Goal: Find specific page/section: Find specific page/section

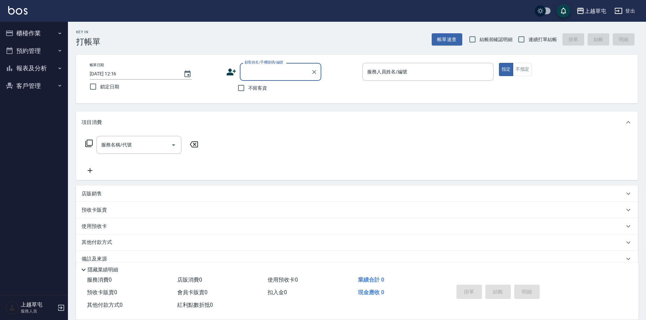
click at [47, 37] on button "櫃檯作業" at bounding box center [34, 33] width 62 height 18
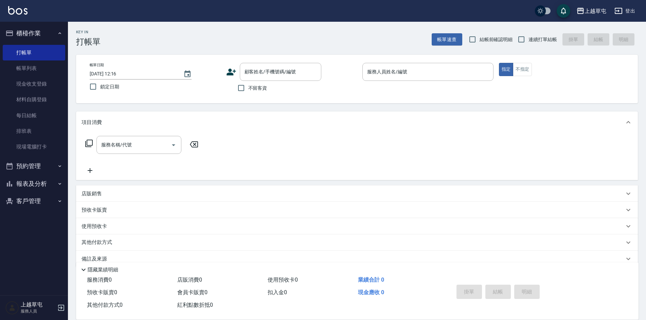
click at [59, 31] on icon "button" at bounding box center [59, 33] width 5 height 5
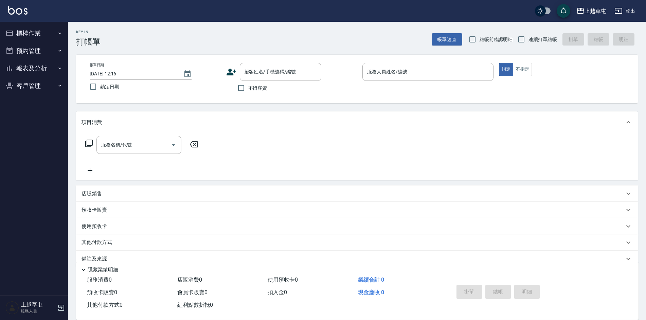
click at [44, 65] on button "報表及分析" at bounding box center [34, 68] width 62 height 18
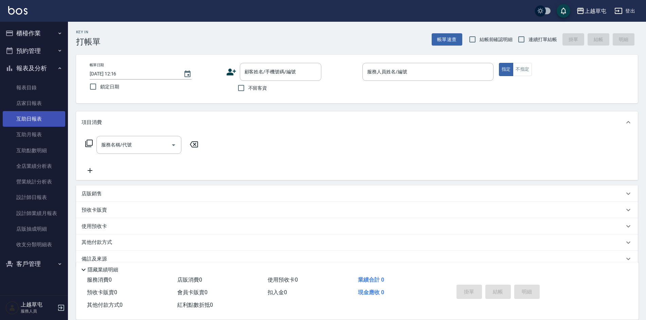
click at [33, 123] on link "互助日報表" at bounding box center [34, 119] width 62 height 16
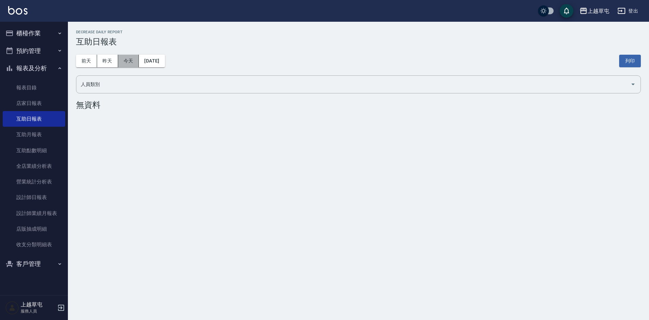
click at [131, 67] on button "今天" at bounding box center [128, 61] width 21 height 13
click at [106, 66] on button "昨天" at bounding box center [107, 61] width 21 height 13
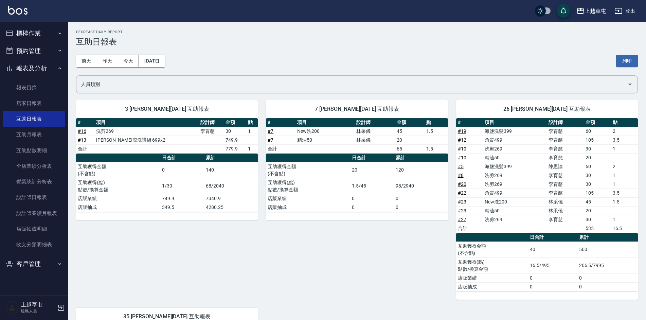
click at [123, 68] on div "[DATE] [DATE] [DATE] [DATE] 列印" at bounding box center [357, 61] width 562 height 29
click at [125, 63] on button "今天" at bounding box center [128, 61] width 21 height 13
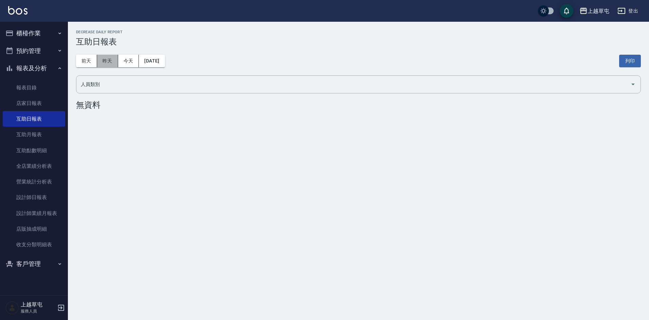
click at [112, 63] on button "昨天" at bounding box center [107, 61] width 21 height 13
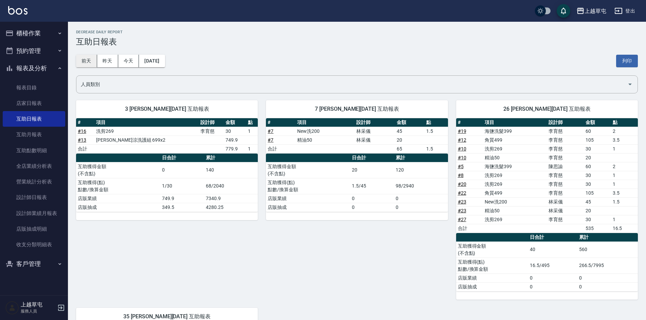
click at [94, 66] on button "前天" at bounding box center [86, 61] width 21 height 13
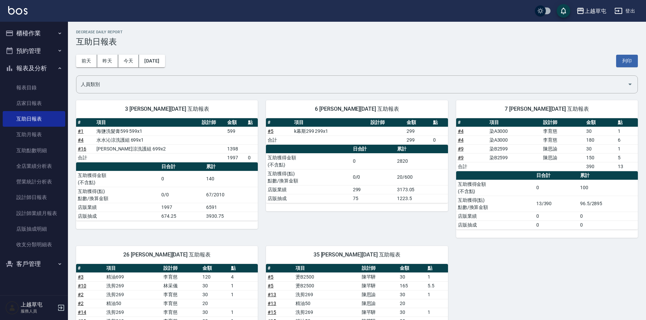
click at [42, 39] on button "櫃檯作業" at bounding box center [34, 33] width 62 height 18
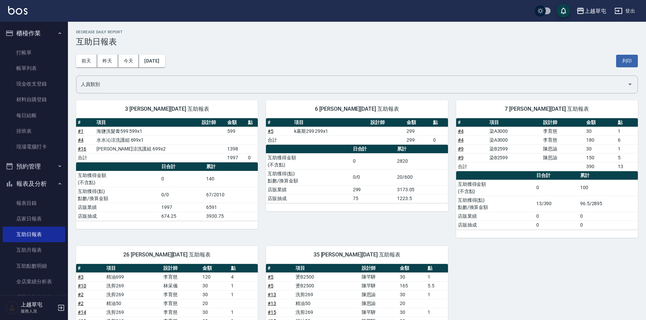
click at [42, 38] on button "櫃檯作業" at bounding box center [34, 33] width 62 height 18
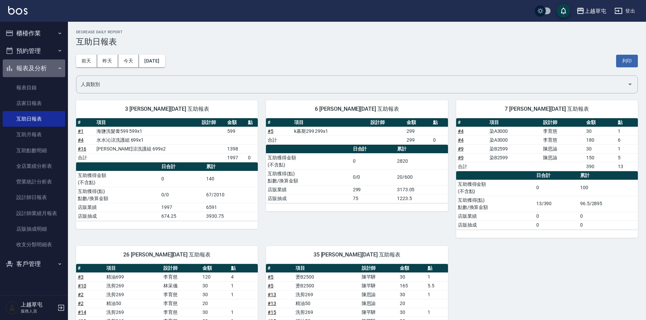
click at [45, 71] on button "報表及分析" at bounding box center [34, 68] width 62 height 18
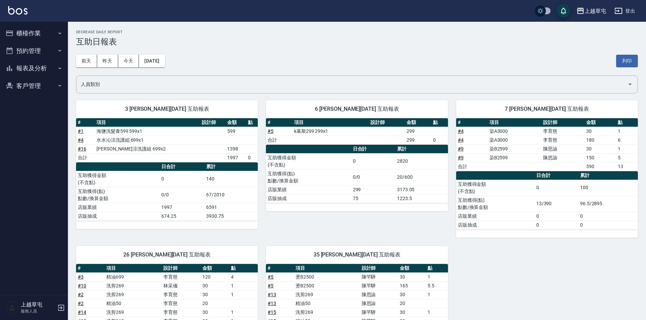
click at [31, 69] on button "報表及分析" at bounding box center [34, 68] width 62 height 18
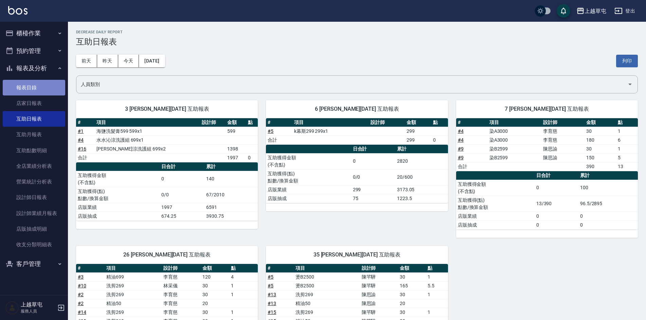
click at [38, 83] on link "報表目錄" at bounding box center [34, 88] width 62 height 16
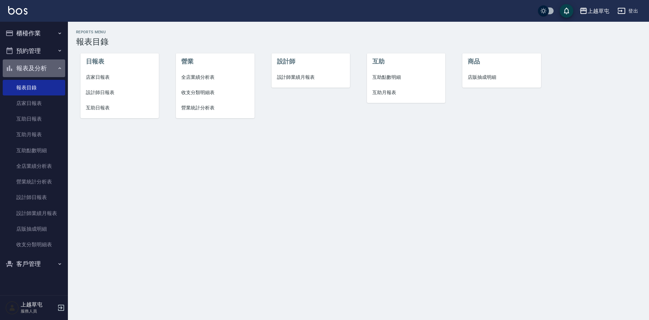
click at [40, 70] on button "報表及分析" at bounding box center [34, 68] width 62 height 18
